Goal: Transaction & Acquisition: Download file/media

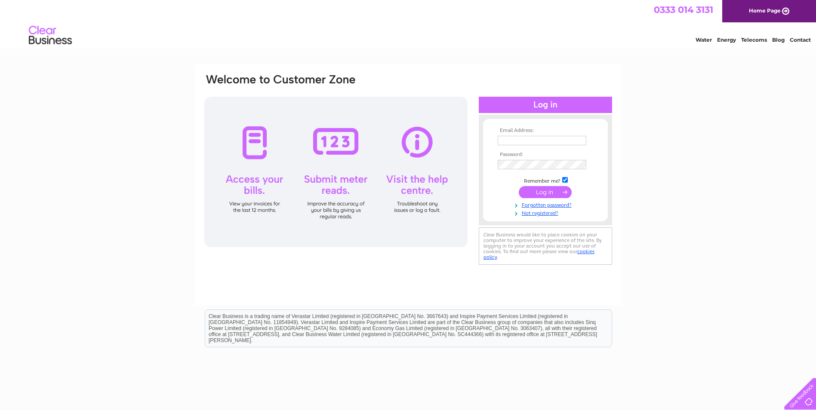
type input "david.collin@btconnect.com"
click at [554, 190] on input "submit" at bounding box center [545, 192] width 53 height 12
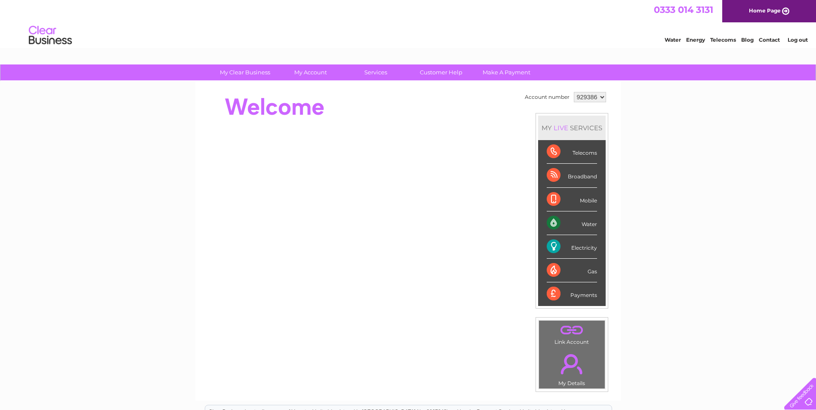
click at [552, 245] on div "Electricity" at bounding box center [571, 247] width 50 height 24
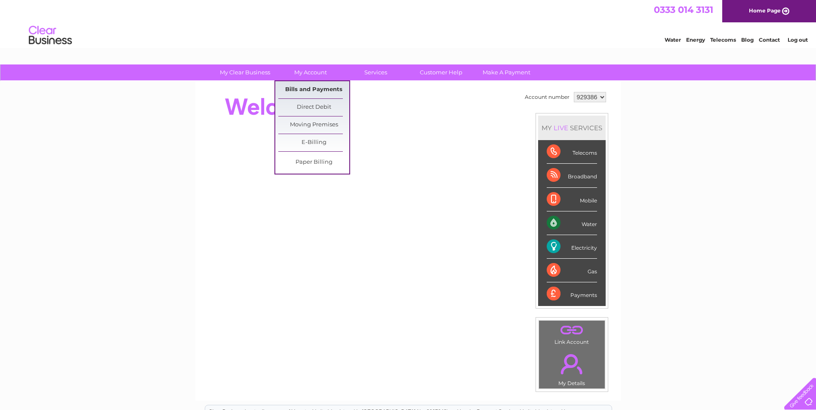
click at [309, 87] on link "Bills and Payments" at bounding box center [313, 89] width 71 height 17
click at [321, 90] on link "Bills and Payments" at bounding box center [313, 89] width 71 height 17
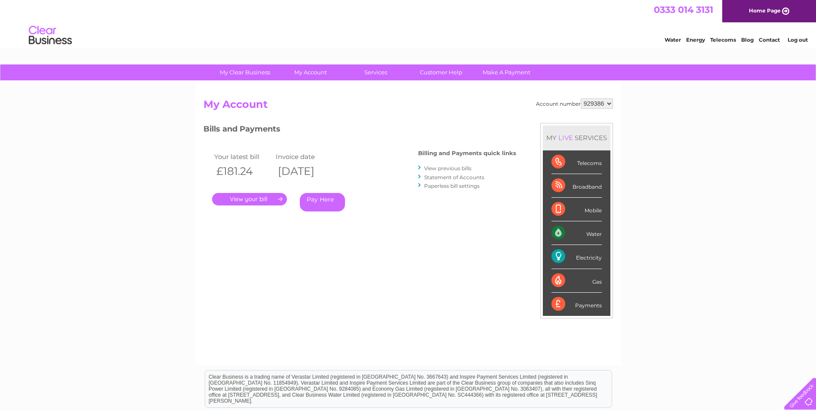
click at [244, 196] on link "." at bounding box center [249, 199] width 75 height 12
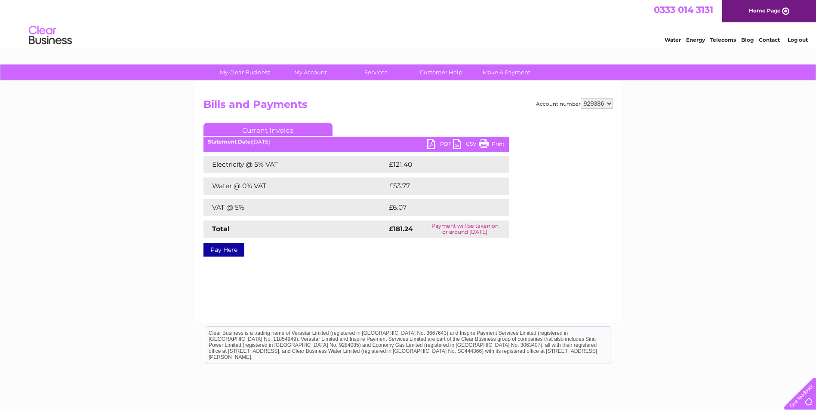
click at [450, 143] on link "PDF" at bounding box center [440, 145] width 26 height 12
click at [430, 142] on link "PDF" at bounding box center [440, 145] width 26 height 12
click at [429, 144] on link "PDF" at bounding box center [440, 145] width 26 height 12
click at [429, 145] on link "PDF" at bounding box center [440, 145] width 26 height 12
click at [448, 143] on link "PDF" at bounding box center [440, 145] width 26 height 12
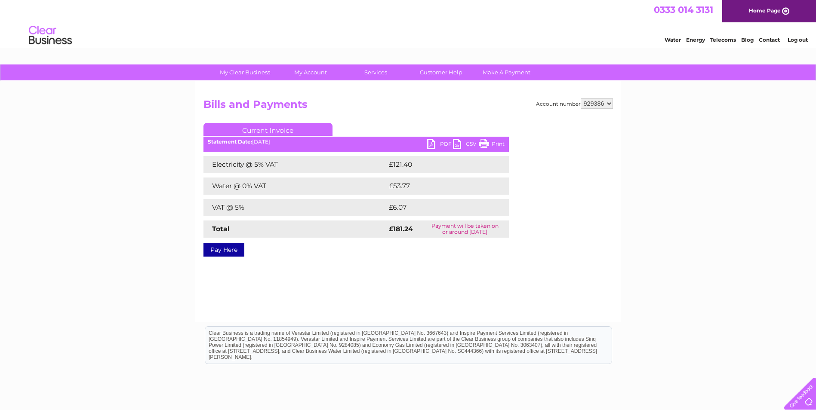
click at [460, 146] on link "CSV" at bounding box center [466, 145] width 26 height 12
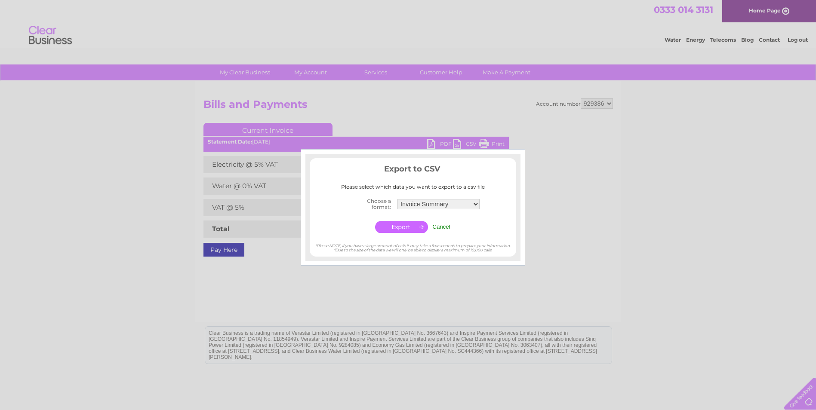
click at [664, 157] on div at bounding box center [408, 205] width 816 height 410
click at [439, 225] on input "Cancel" at bounding box center [441, 227] width 18 height 6
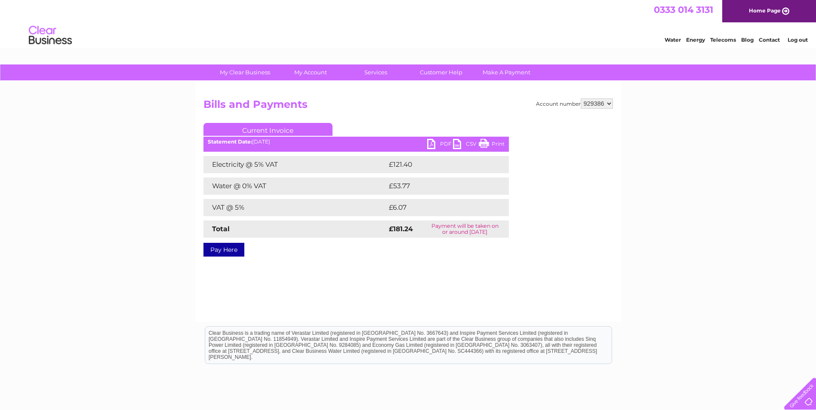
click at [433, 145] on link "PDF" at bounding box center [440, 145] width 26 height 12
